Goal: Check status: Check status

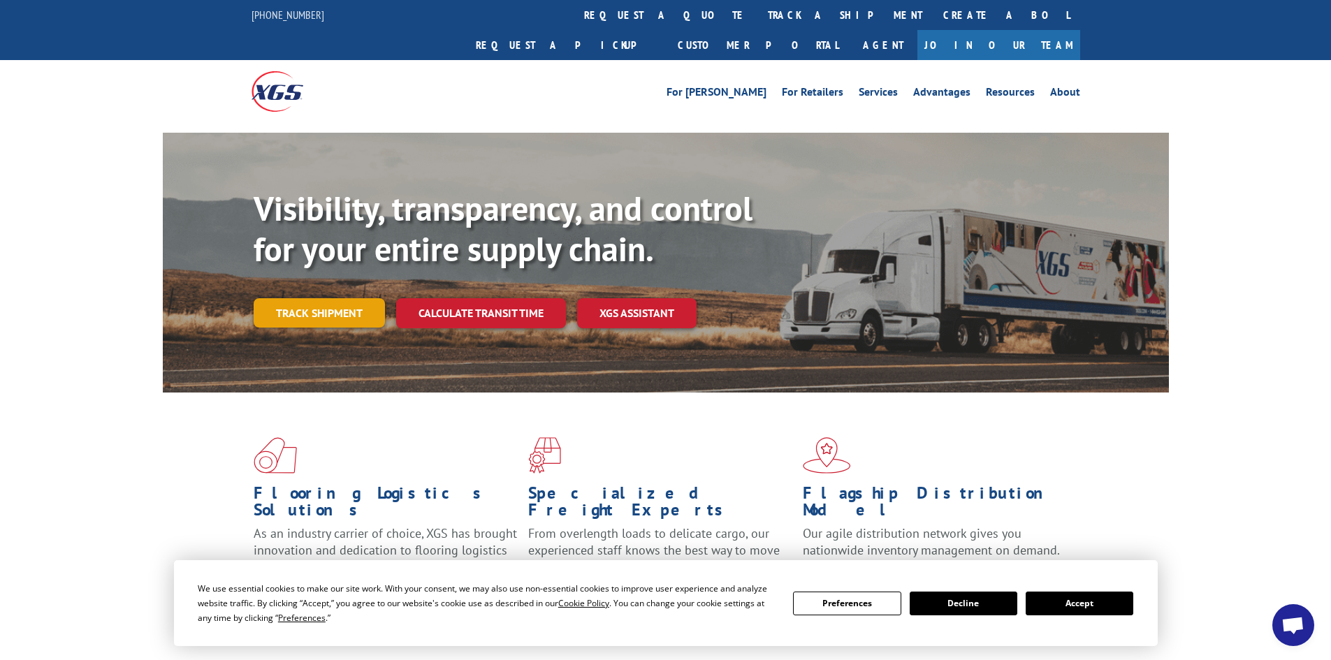
click at [324, 298] on link "Track shipment" at bounding box center [319, 312] width 131 height 29
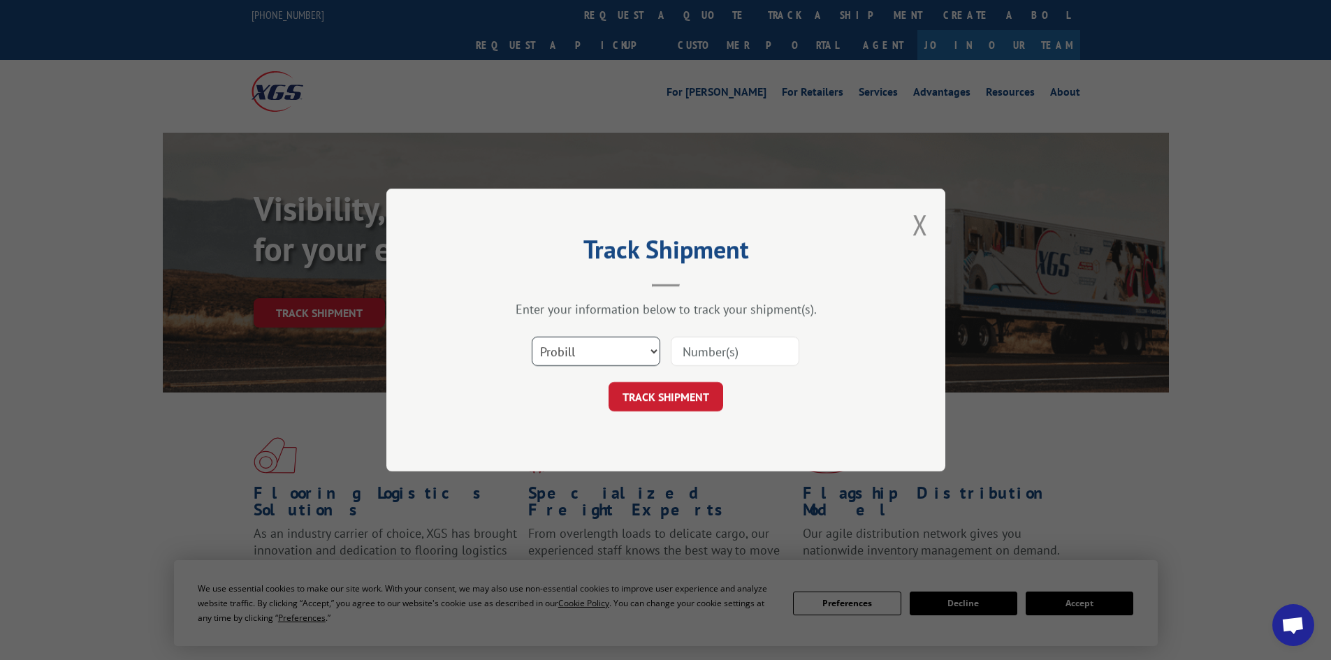
click at [584, 347] on select "Select category... Probill BOL PO" at bounding box center [596, 351] width 129 height 29
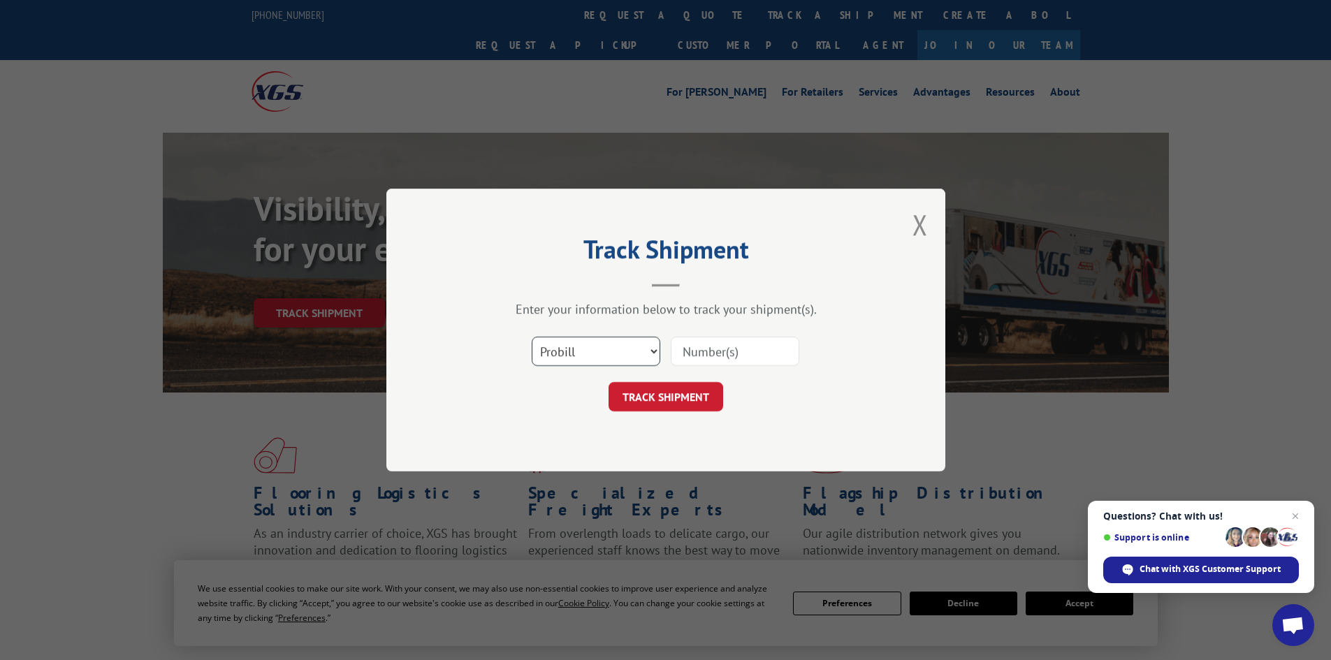
select select "bol"
click at [532, 337] on select "Select category... Probill BOL PO" at bounding box center [596, 351] width 129 height 29
click at [686, 345] on input at bounding box center [735, 351] width 129 height 29
paste input "7071233 PRO# - 17639586"
type input "7"
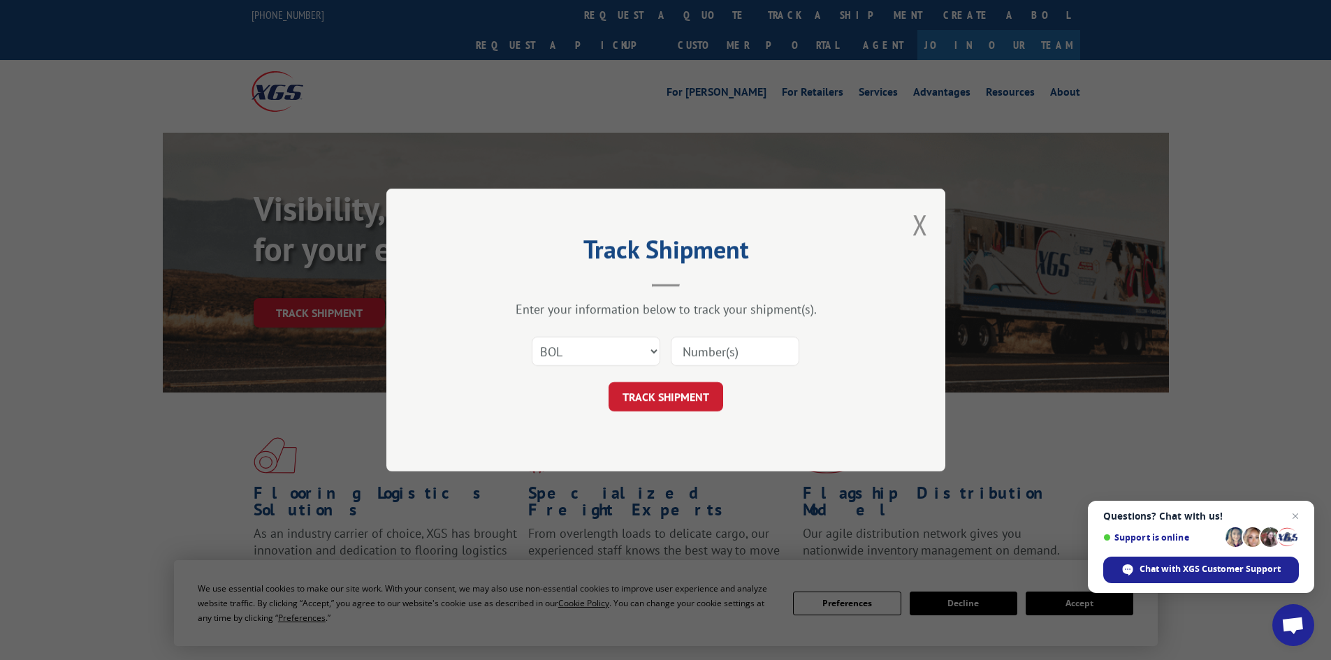
click at [691, 350] on input at bounding box center [735, 351] width 129 height 29
paste input "7071233 PRO# - 17639586"
type input "7"
click at [690, 341] on div at bounding box center [735, 351] width 129 height 32
drag, startPoint x: 671, startPoint y: 347, endPoint x: 684, endPoint y: 349, distance: 13.6
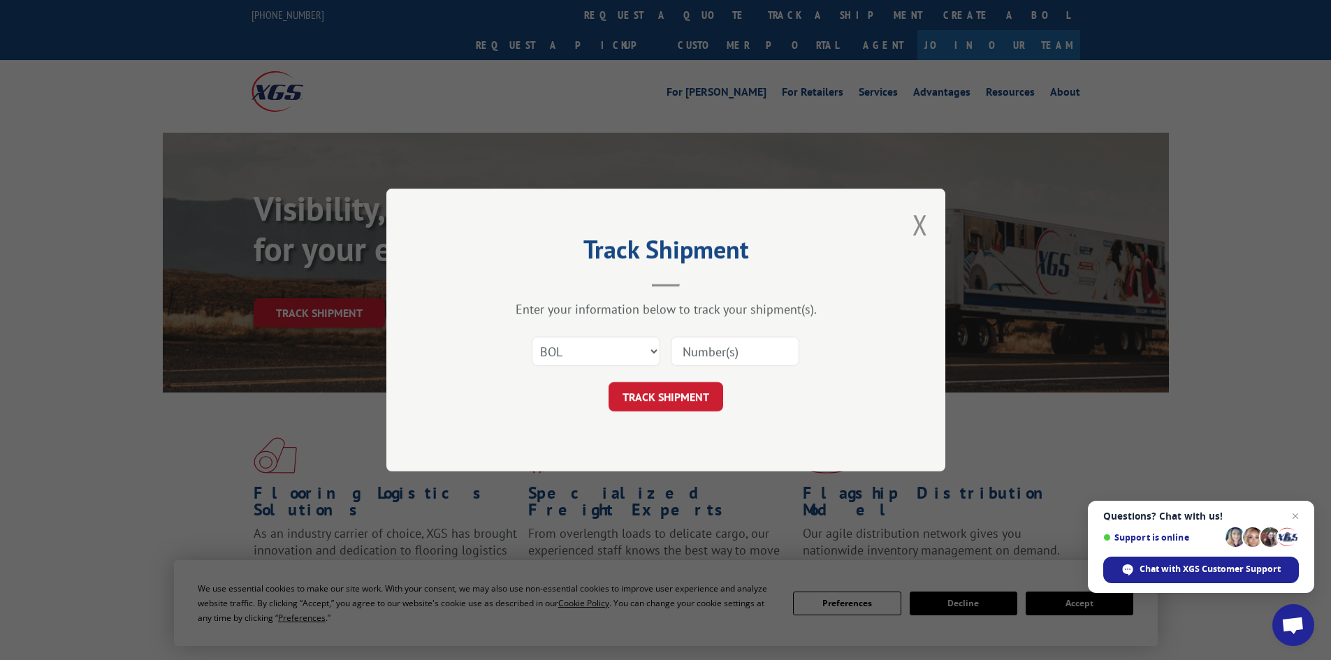
click at [672, 347] on input at bounding box center [735, 351] width 129 height 29
click at [681, 353] on input at bounding box center [735, 351] width 129 height 29
click at [680, 352] on input at bounding box center [735, 351] width 129 height 29
paste input "7071233 PRO# - 17639586"
type input "7071233"
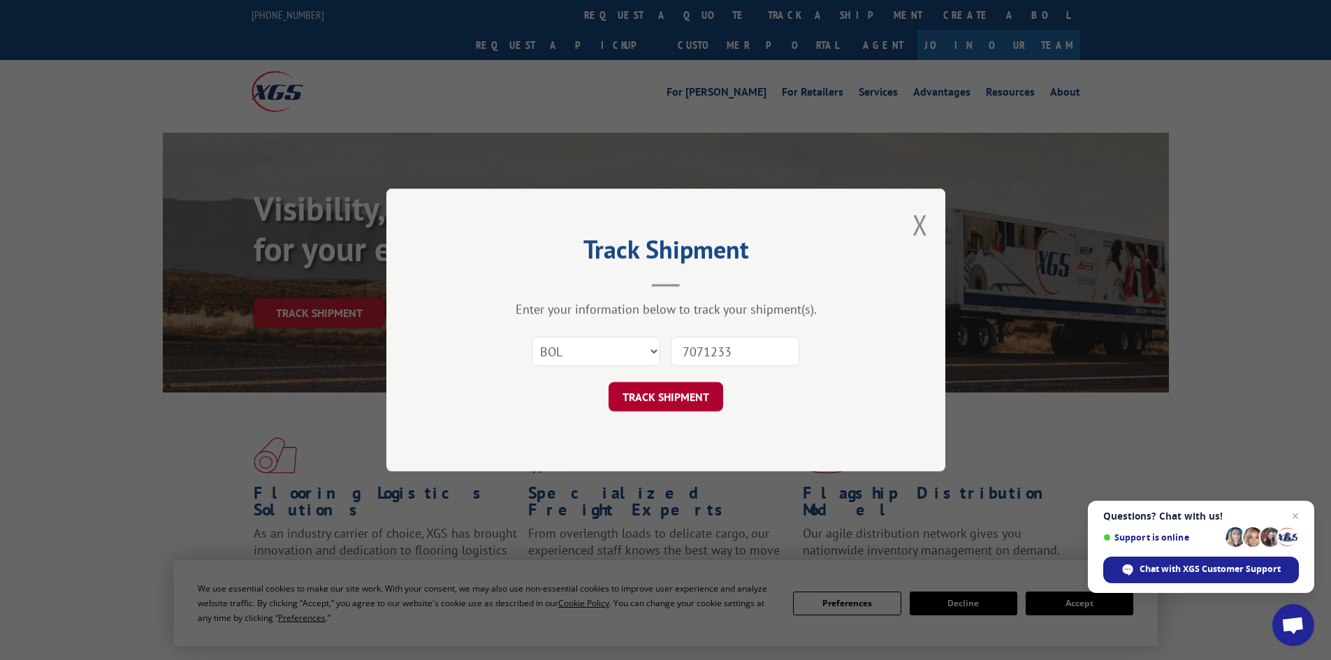
click at [660, 398] on button "TRACK SHIPMENT" at bounding box center [666, 396] width 115 height 29
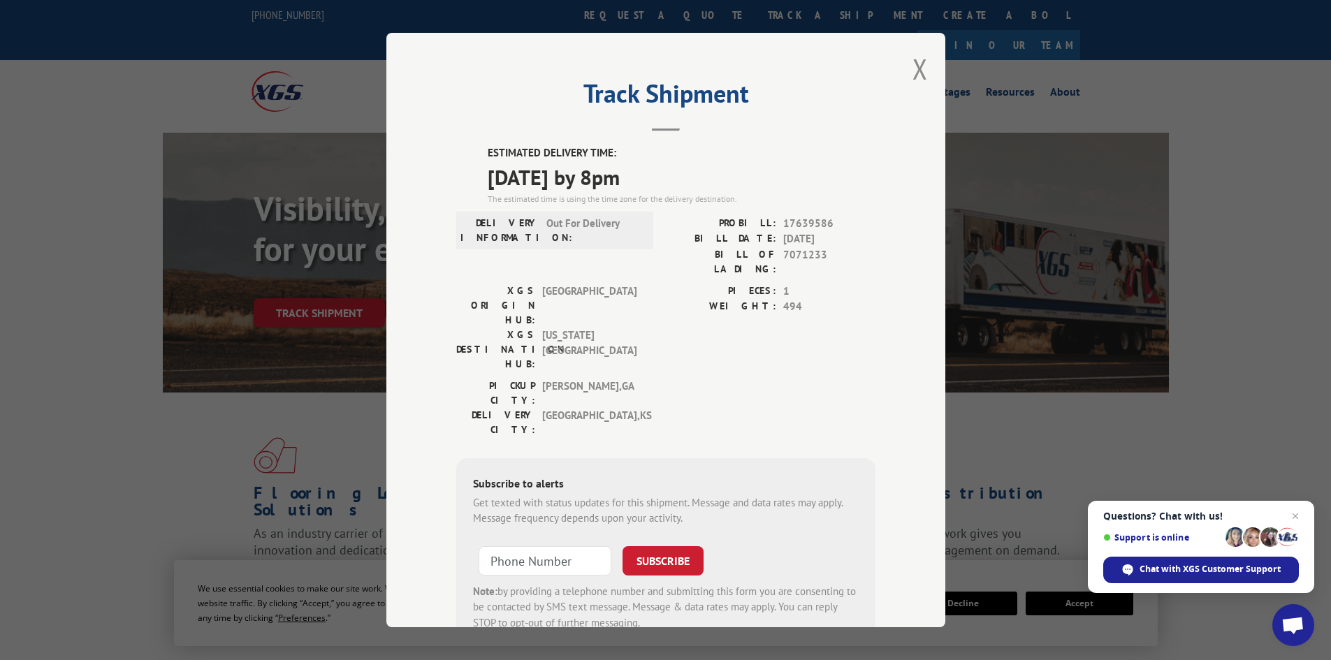
scroll to position [34, 0]
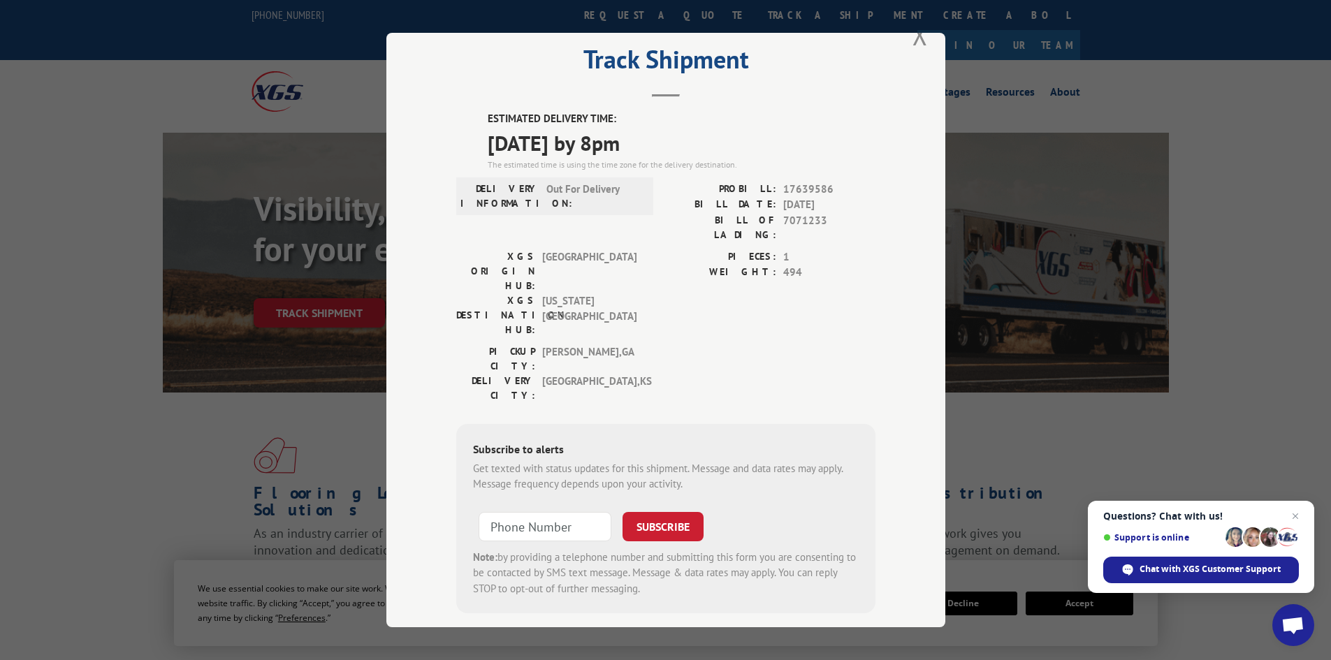
drag, startPoint x: 477, startPoint y: 111, endPoint x: 670, endPoint y: 131, distance: 193.9
click at [670, 131] on div "ESTIMATED DELIVERY TIME: [DATE] by 8pm The estimated time is using the time zon…" at bounding box center [665, 362] width 419 height 503
copy div "ESTIMATED DELIVERY TIME: [DATE] by 8pm"
click at [738, 187] on label "PROBILL:" at bounding box center [721, 190] width 110 height 16
drag, startPoint x: 728, startPoint y: 189, endPoint x: 838, endPoint y: 224, distance: 115.8
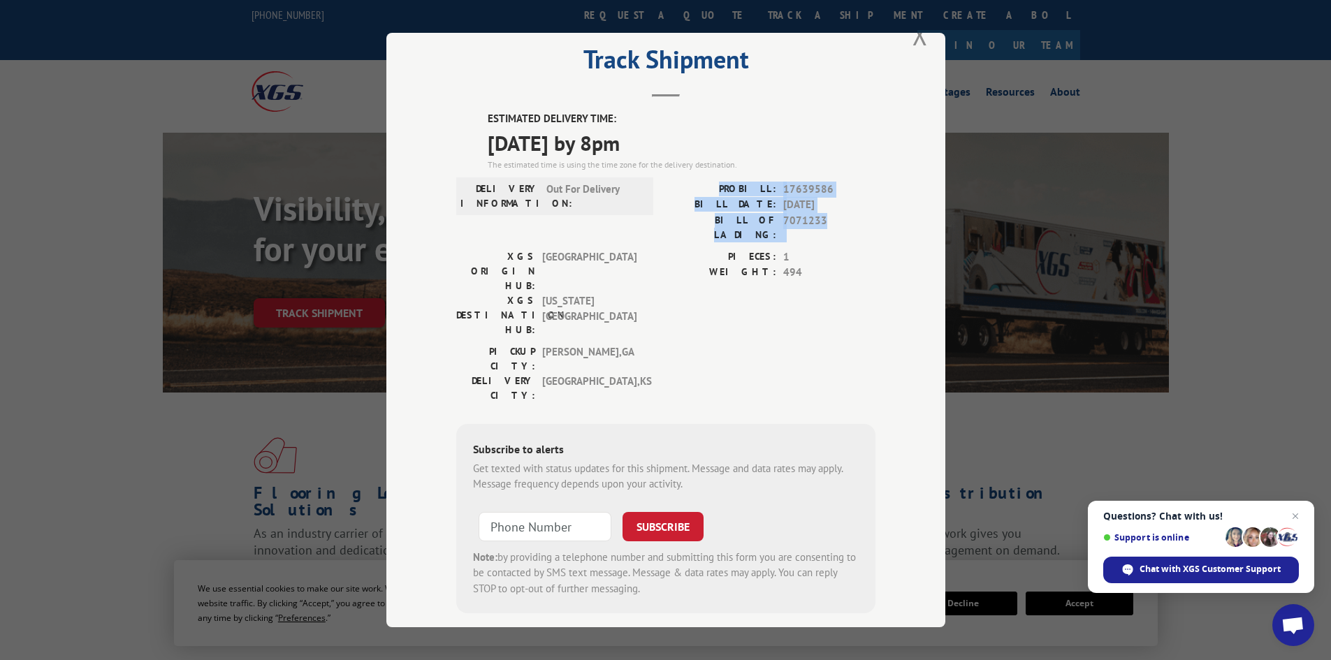
click at [838, 224] on div "PROBILL: 17639586 BILL DATE: [DATE] BILL OF LADING: 7071233" at bounding box center [771, 212] width 210 height 61
copy div "PROBILL: 17639586 BILL DATE: [DATE] BILL OF LADING: 7071233"
